Goal: Information Seeking & Learning: Check status

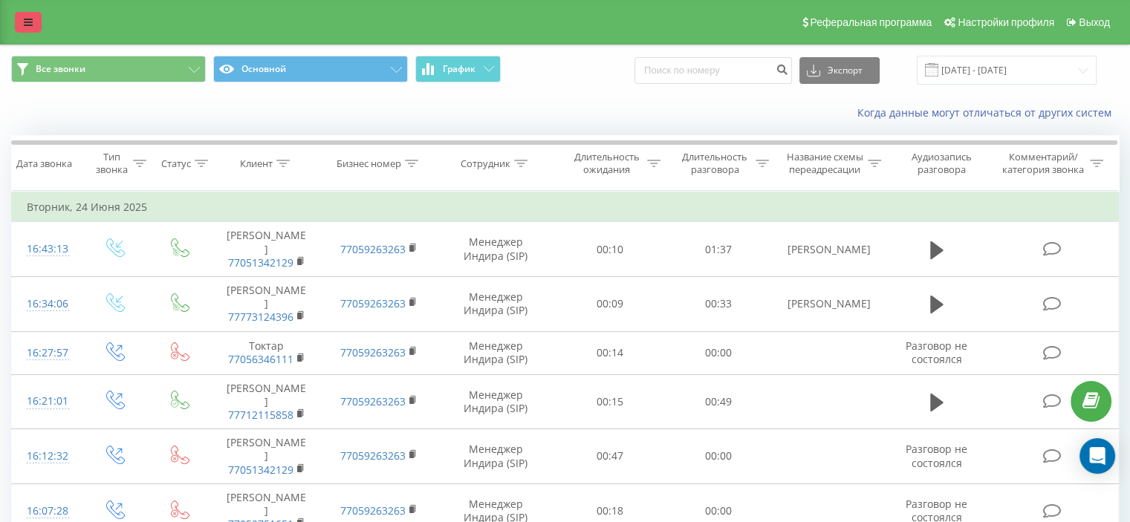
click at [25, 14] on link at bounding box center [28, 22] width 27 height 21
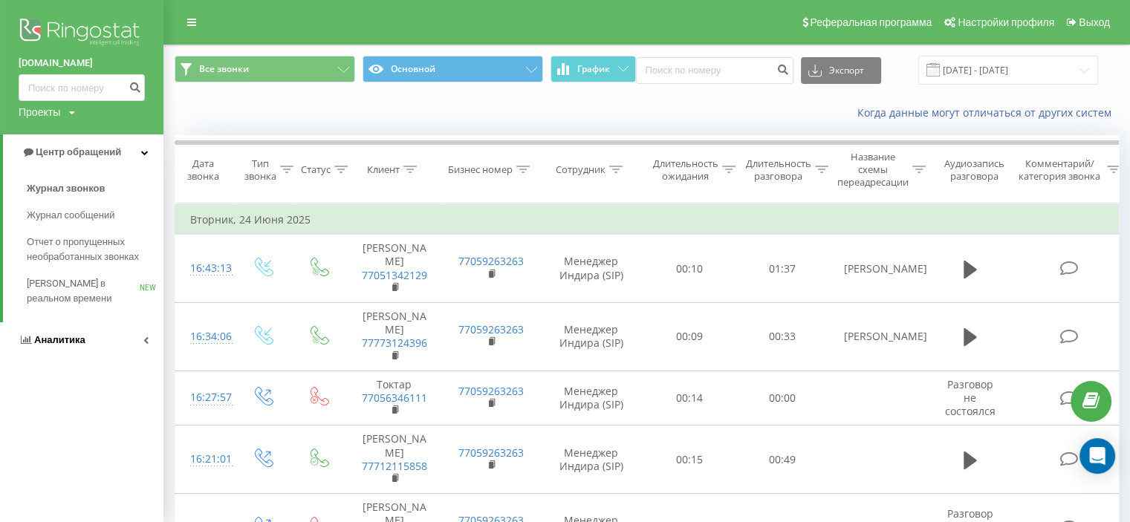
click at [39, 333] on span "Аналитика" at bounding box center [52, 340] width 67 height 15
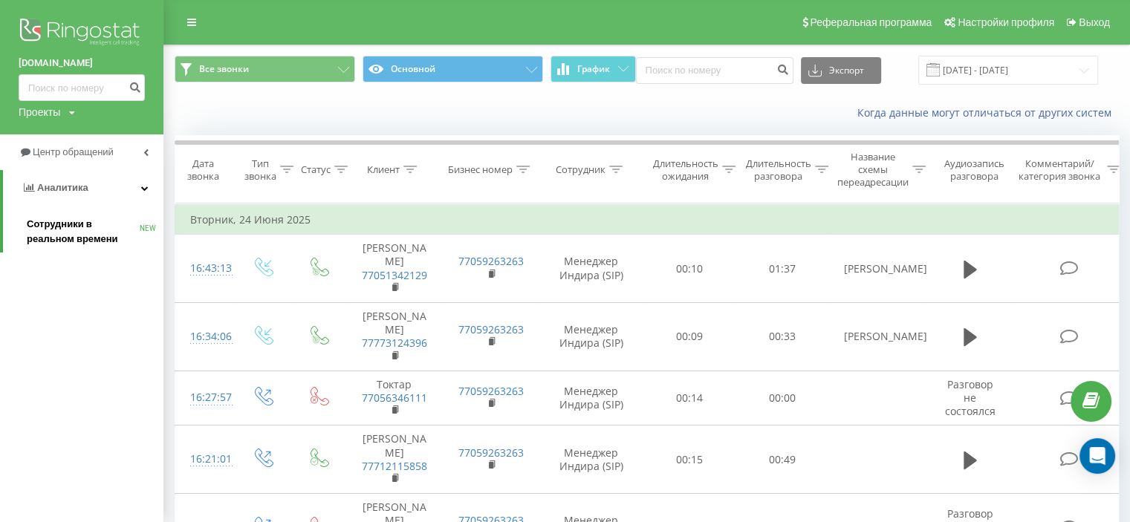
click at [81, 220] on span "Сотрудники в реальном времени" at bounding box center [83, 232] width 113 height 30
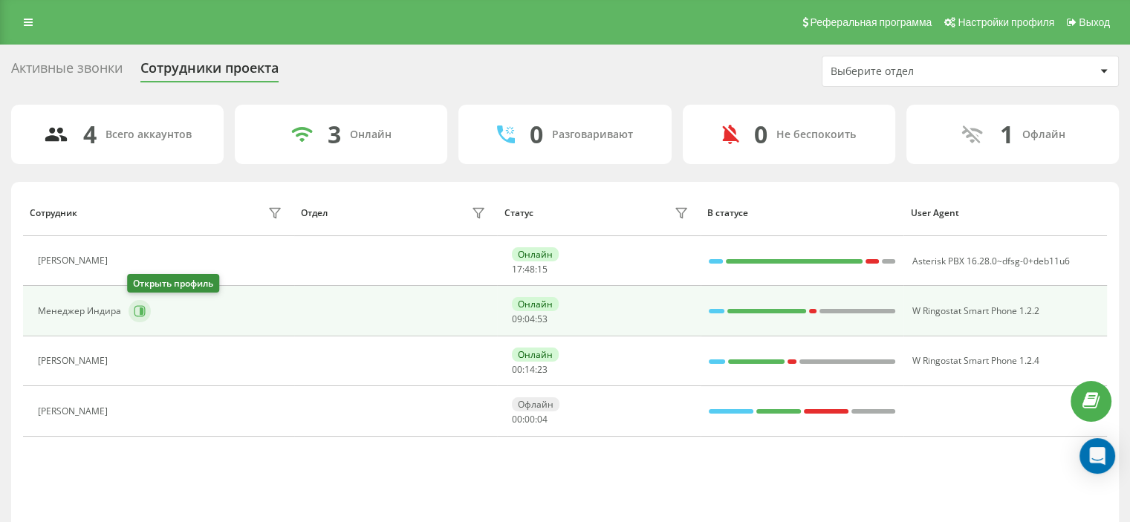
click at [143, 309] on icon at bounding box center [140, 311] width 12 height 12
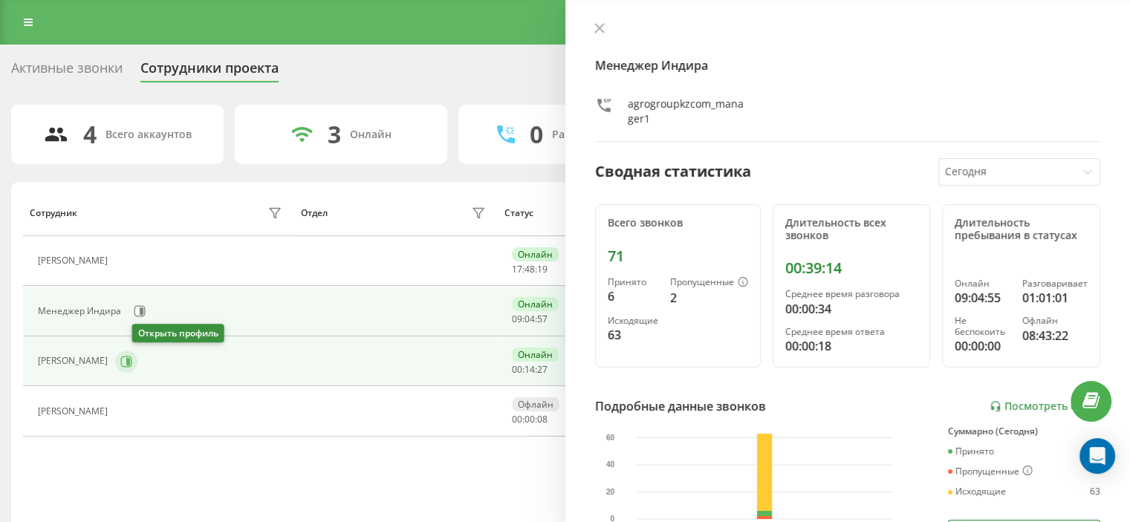
click at [132, 358] on icon at bounding box center [126, 362] width 12 height 12
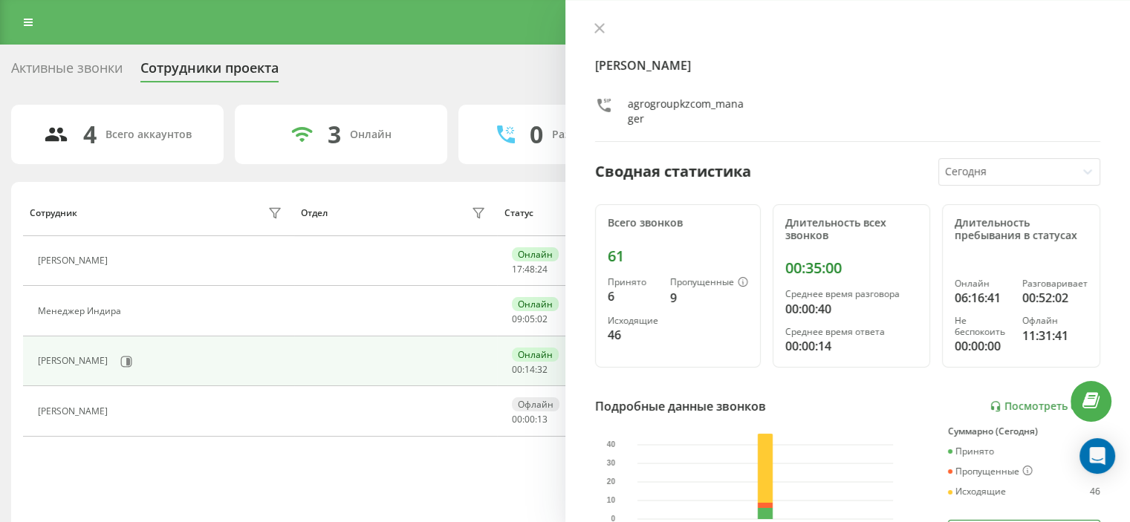
click at [597, 25] on icon at bounding box center [600, 28] width 10 height 10
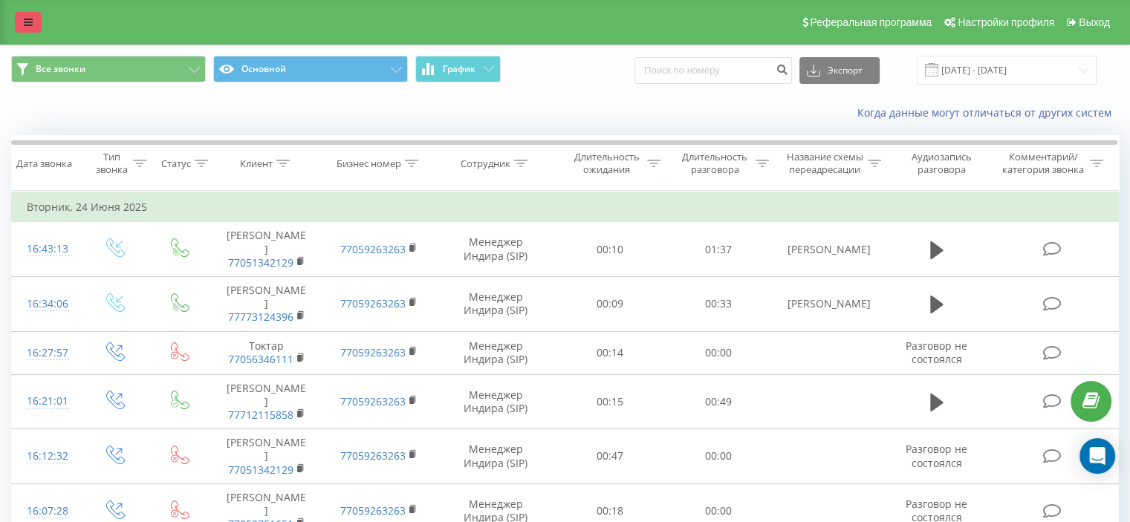
click at [30, 26] on icon at bounding box center [28, 22] width 9 height 10
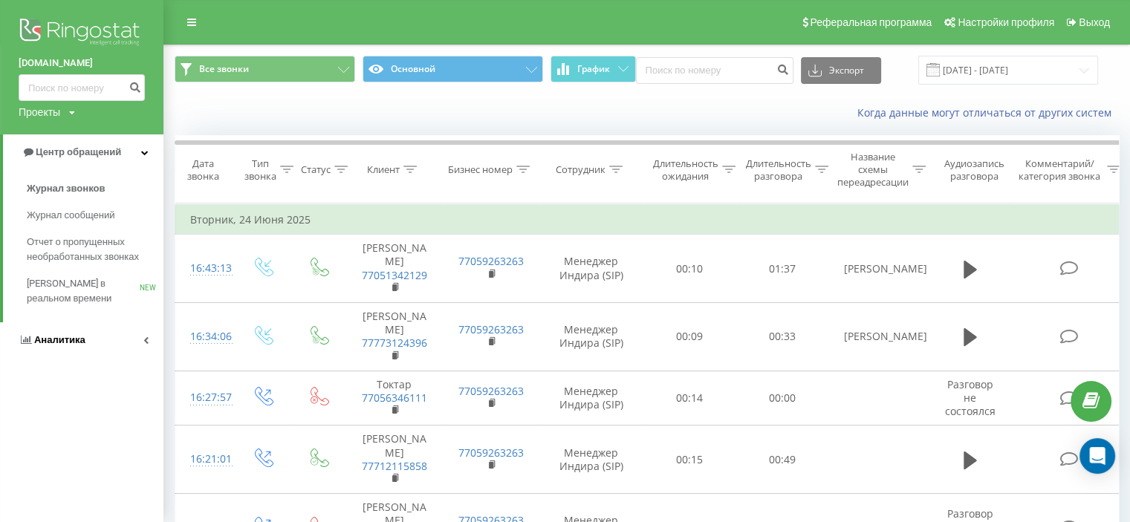
click at [54, 335] on span "Аналитика" at bounding box center [59, 339] width 51 height 11
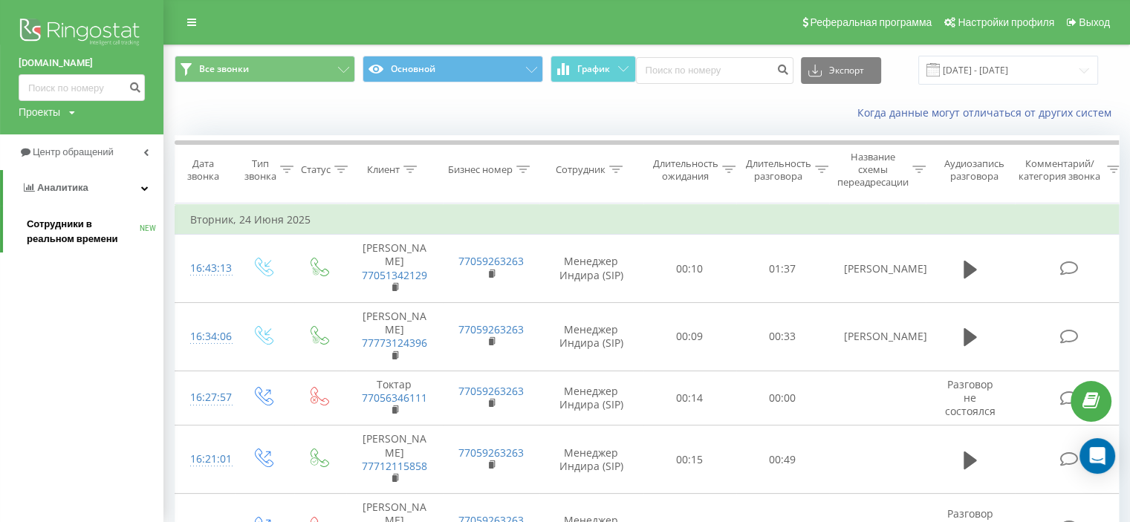
click at [43, 228] on span "Сотрудники в реальном времени" at bounding box center [83, 232] width 113 height 30
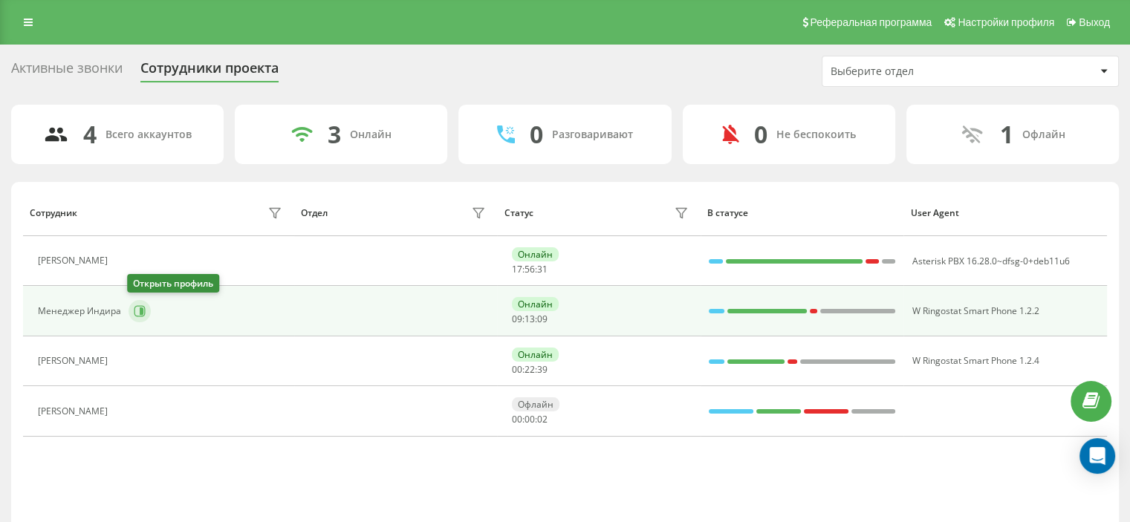
click at [137, 307] on icon at bounding box center [140, 311] width 12 height 12
